Goal: Task Accomplishment & Management: Complete application form

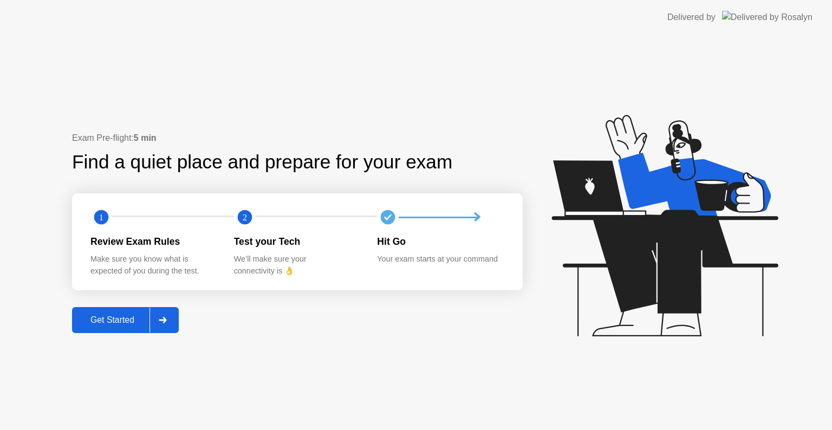
drag, startPoint x: 145, startPoint y: 322, endPoint x: 156, endPoint y: 322, distance: 10.8
click at [156, 322] on button "Get Started" at bounding box center [125, 320] width 107 height 26
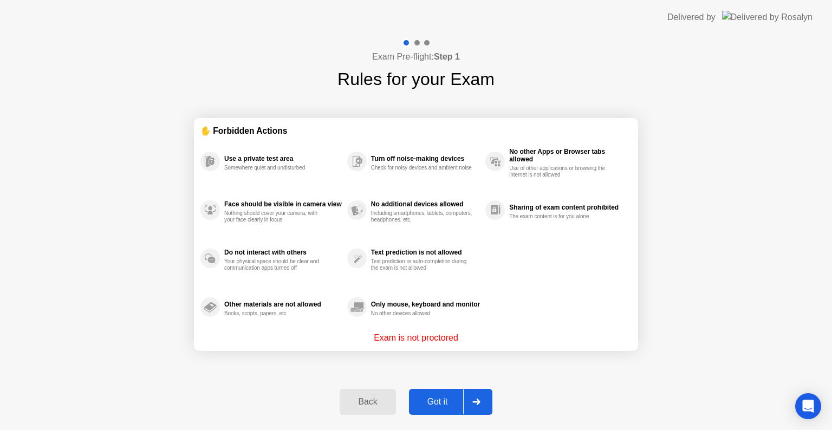
click at [435, 397] on div "Got it" at bounding box center [437, 402] width 51 height 10
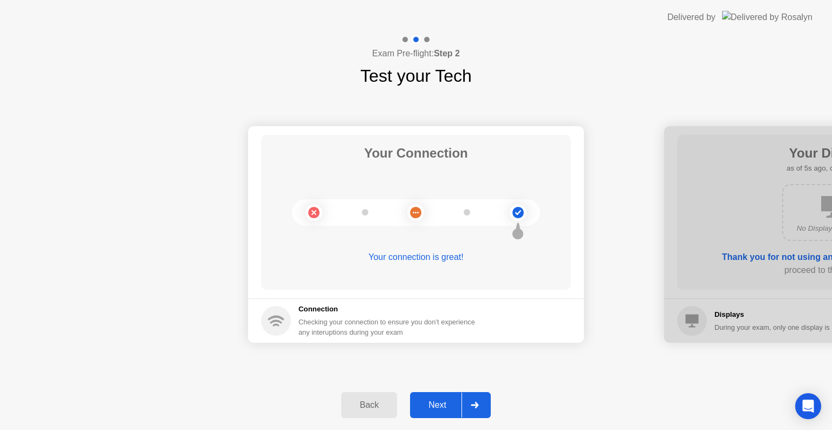
click at [477, 406] on icon at bounding box center [475, 405] width 8 height 7
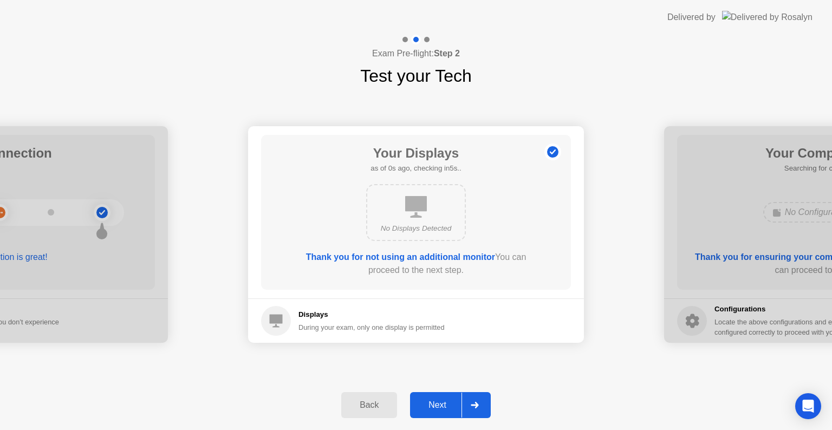
click at [477, 406] on icon at bounding box center [475, 405] width 8 height 7
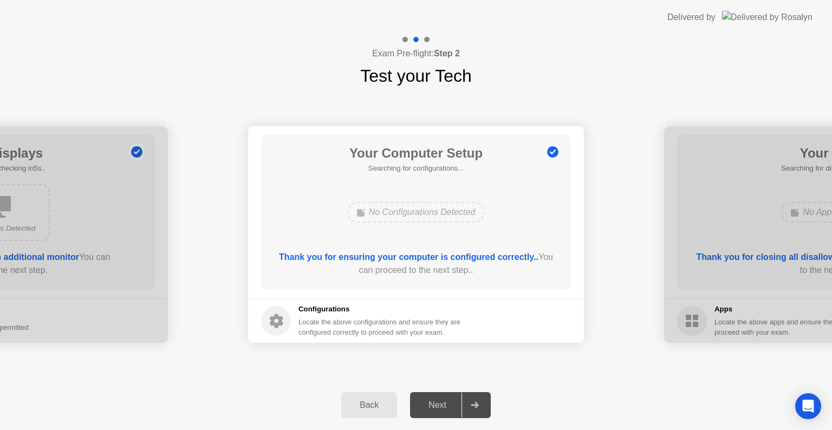
click at [477, 406] on icon at bounding box center [475, 405] width 8 height 7
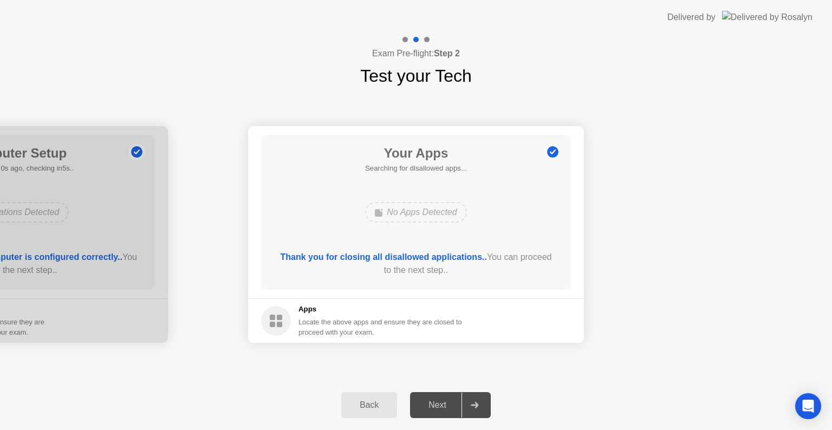
click at [477, 406] on icon at bounding box center [475, 405] width 8 height 7
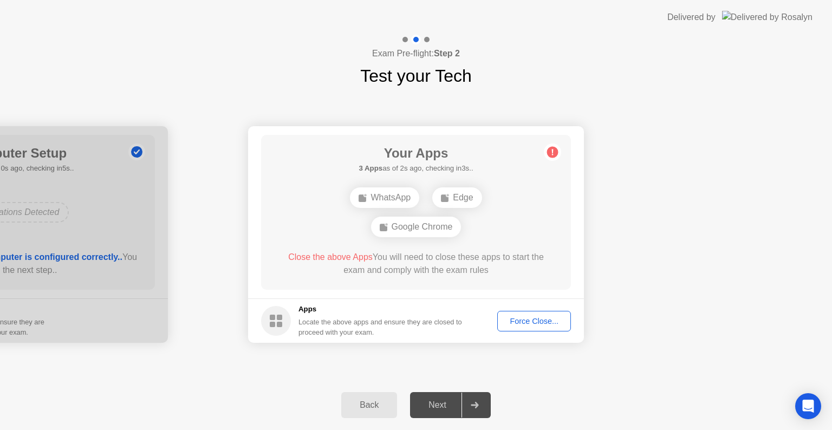
click at [526, 319] on div "Force Close..." at bounding box center [534, 321] width 66 height 9
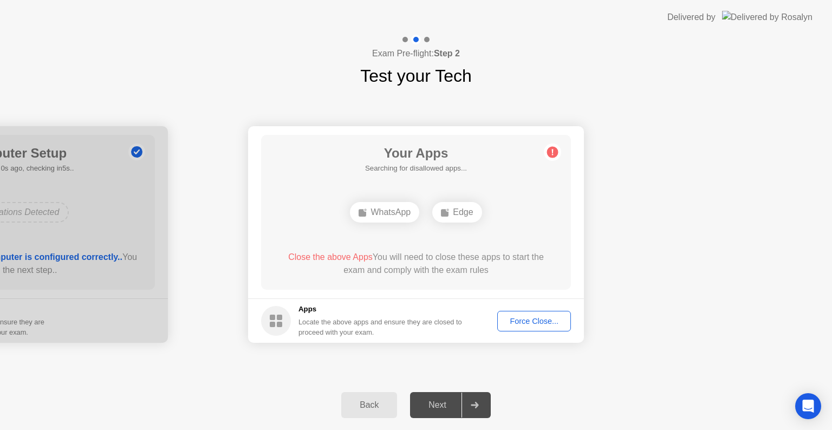
click at [520, 324] on div "Force Close..." at bounding box center [534, 321] width 66 height 9
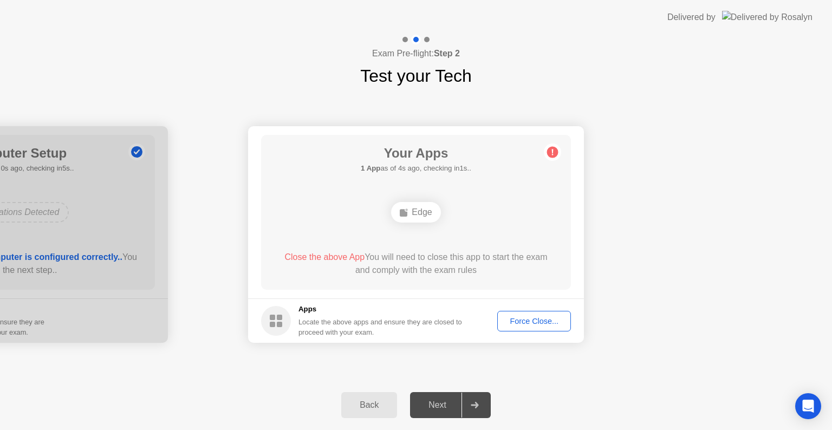
click at [538, 328] on button "Force Close..." at bounding box center [535, 321] width 74 height 21
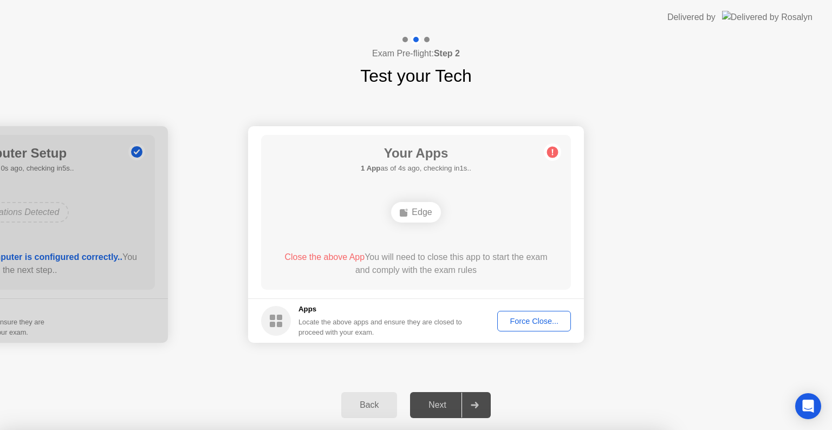
click at [538, 430] on div at bounding box center [416, 430] width 832 height 0
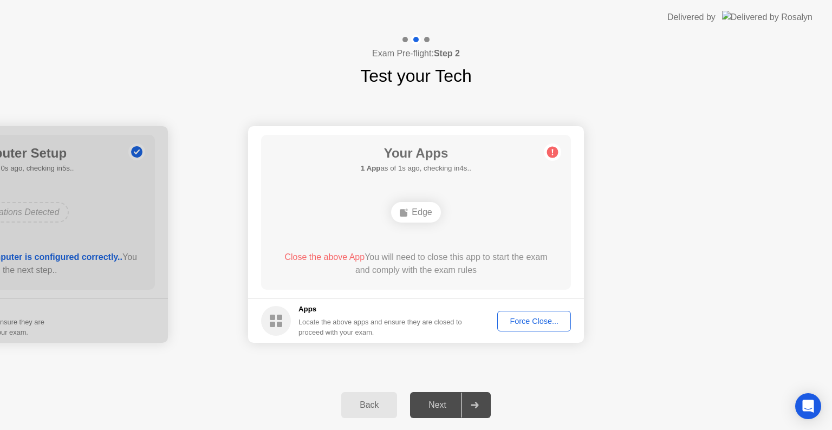
click at [530, 321] on div "Force Close..." at bounding box center [534, 321] width 66 height 9
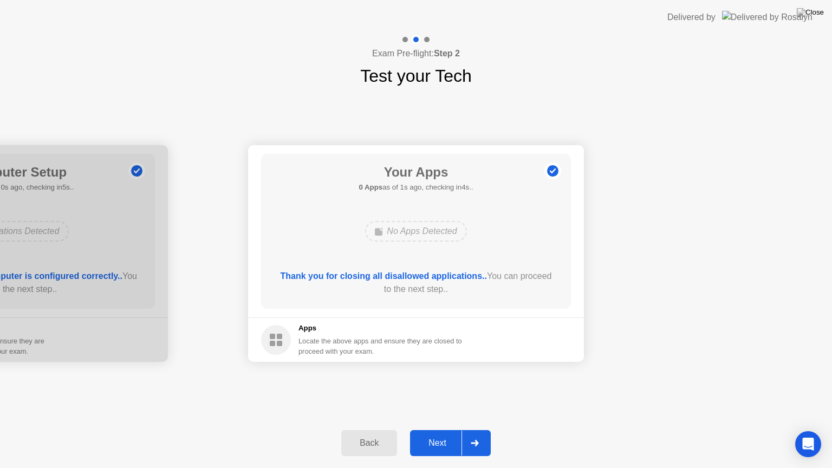
click at [442, 430] on button "Next" at bounding box center [450, 443] width 81 height 26
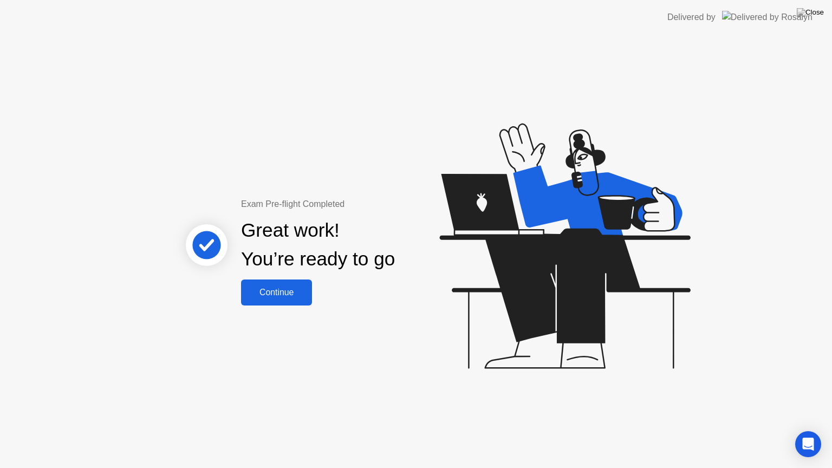
click at [290, 294] on div "Continue" at bounding box center [276, 293] width 64 height 10
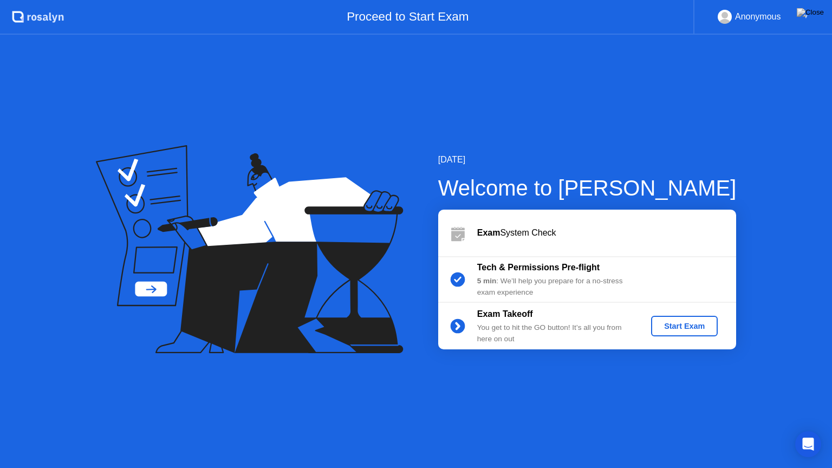
click at [694, 325] on div "Start Exam" at bounding box center [685, 326] width 58 height 9
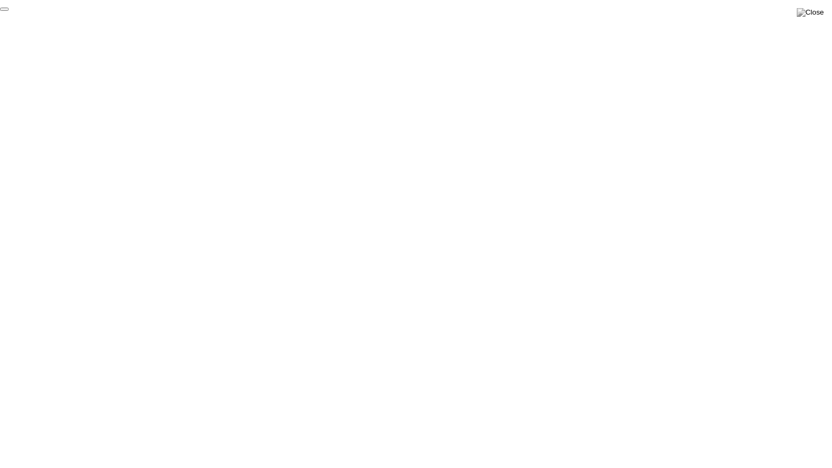
click at [9, 11] on button "End Proctoring Session" at bounding box center [4, 9] width 9 height 3
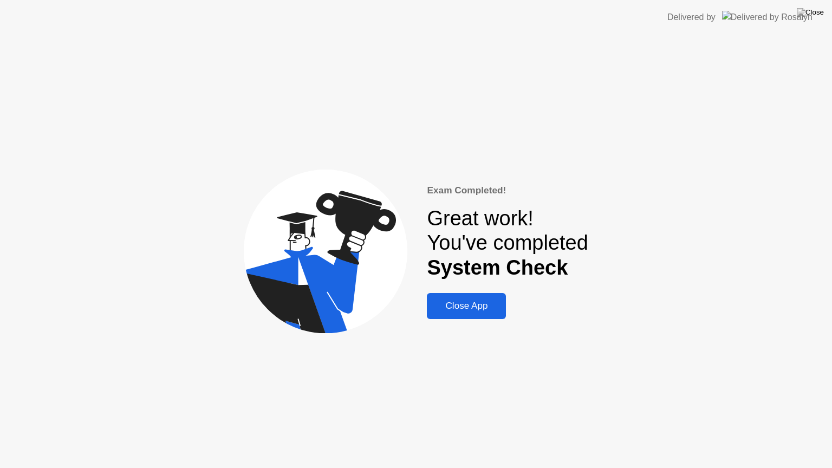
click at [483, 299] on button "Close App" at bounding box center [466, 306] width 79 height 26
